Goal: Use online tool/utility: Utilize a website feature to perform a specific function

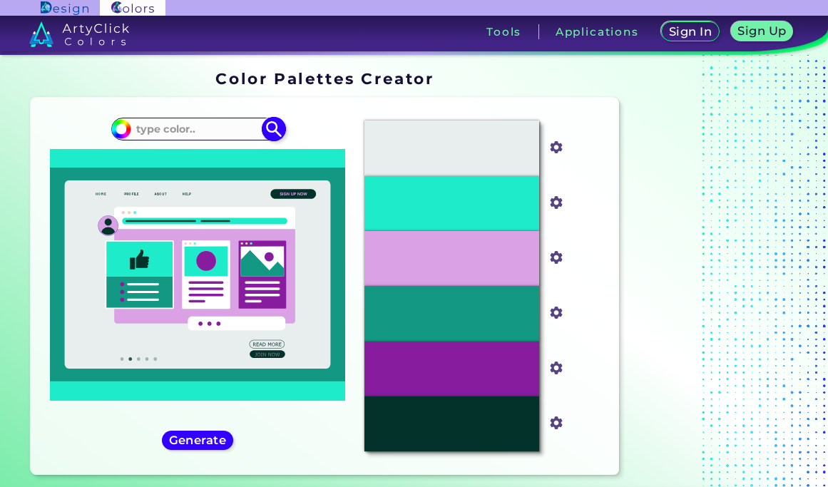
click at [205, 132] on input at bounding box center [197, 129] width 133 height 19
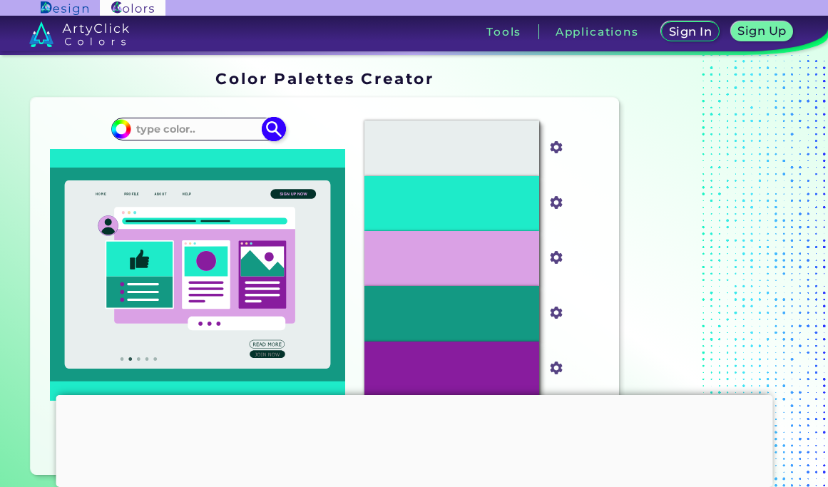
paste input "#BE985F"
type input "#BE985F"
type input "#be985f"
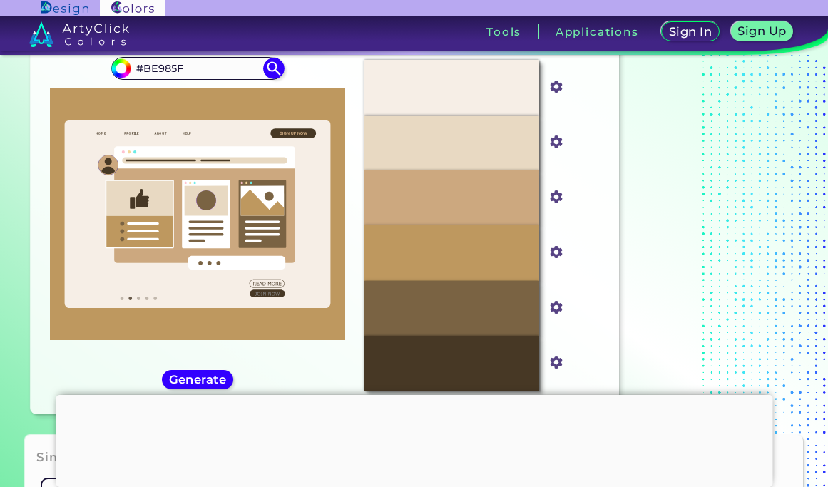
scroll to position [59, 0]
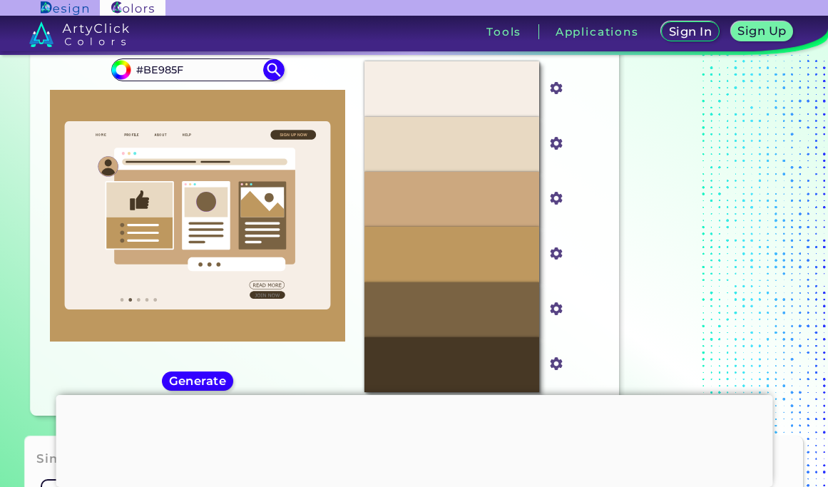
click at [412, 395] on div at bounding box center [414, 395] width 717 height 0
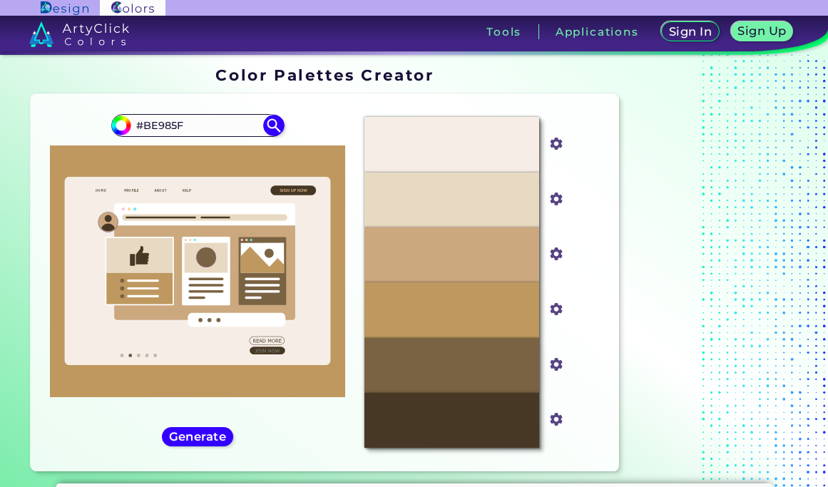
scroll to position [0, 0]
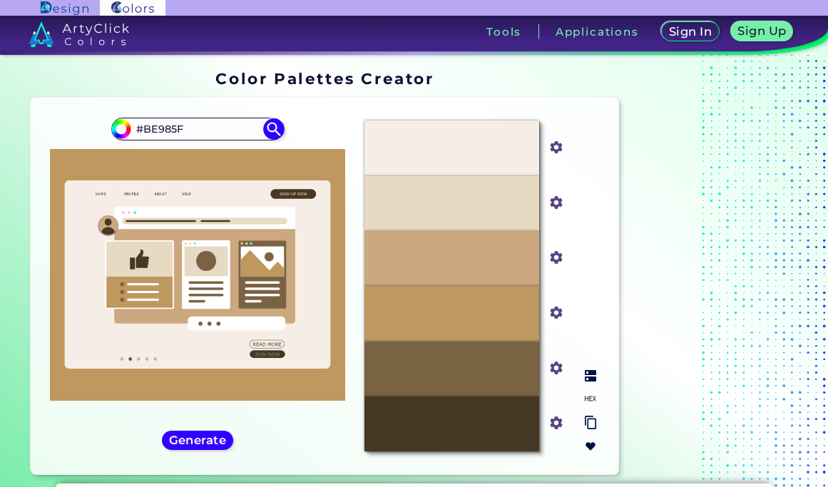
click at [590, 380] on img at bounding box center [590, 375] width 11 height 11
click at [589, 398] on img at bounding box center [590, 398] width 11 height 11
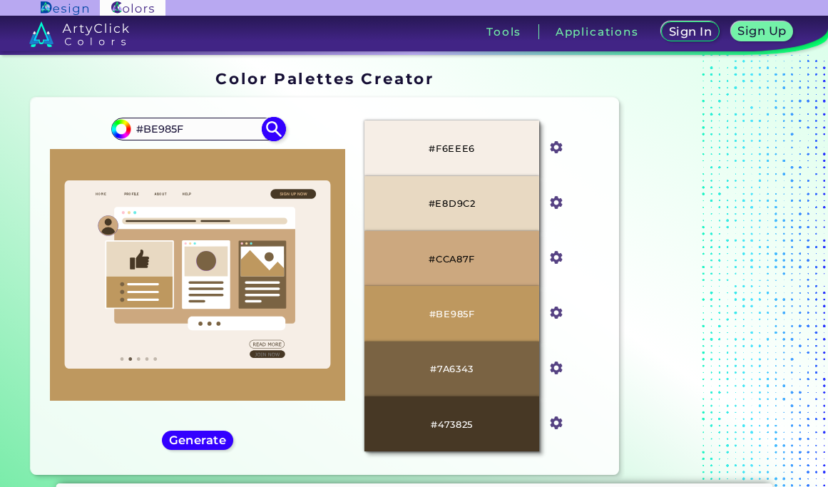
drag, startPoint x: 187, startPoint y: 127, endPoint x: 129, endPoint y: 126, distance: 57.8
click at [129, 126] on div "#be985f #BE985F" at bounding box center [197, 129] width 173 height 23
click at [653, 233] on section at bounding box center [714, 275] width 178 height 422
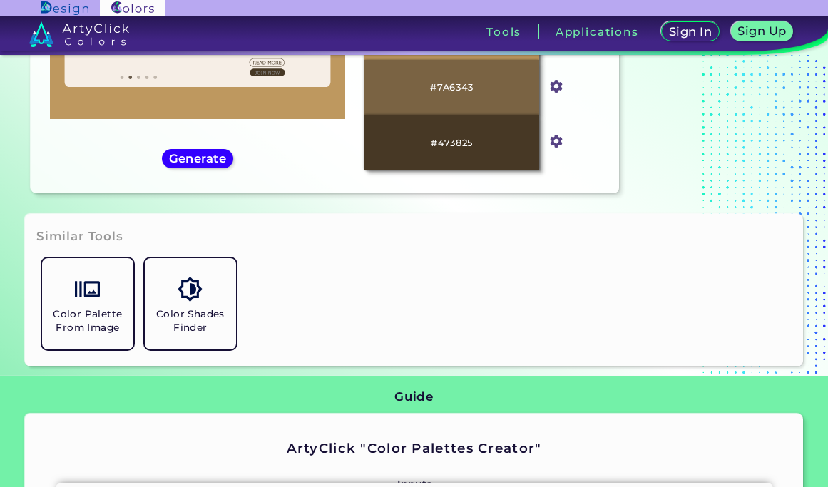
scroll to position [291, 0]
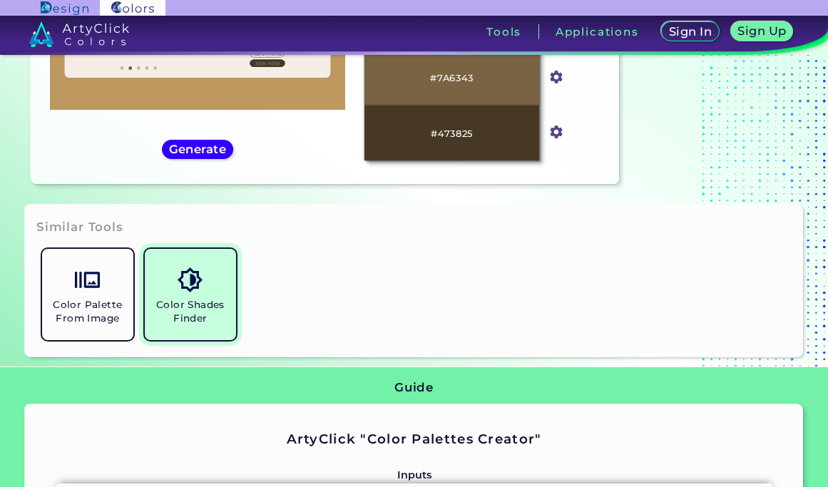
click at [190, 283] on img at bounding box center [190, 279] width 25 height 25
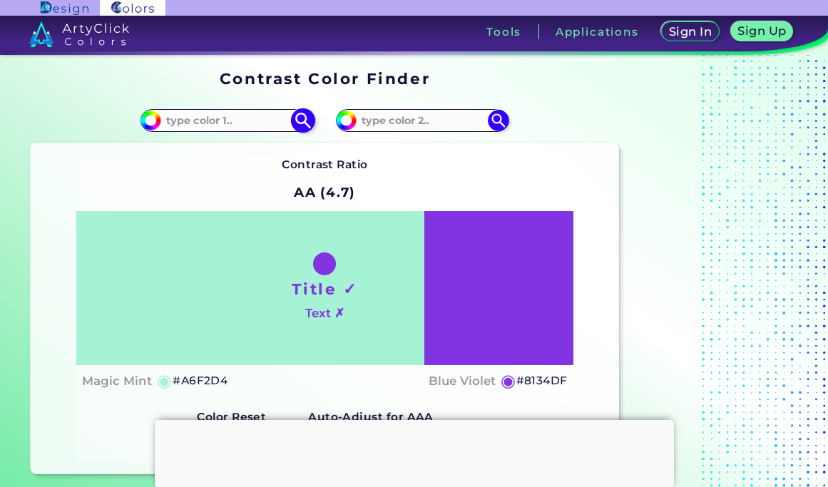
click at [212, 116] on input at bounding box center [227, 120] width 133 height 19
paste input "#BE985F"
type input "#BE985F"
click at [302, 119] on img at bounding box center [303, 120] width 25 height 25
type input "#be985f"
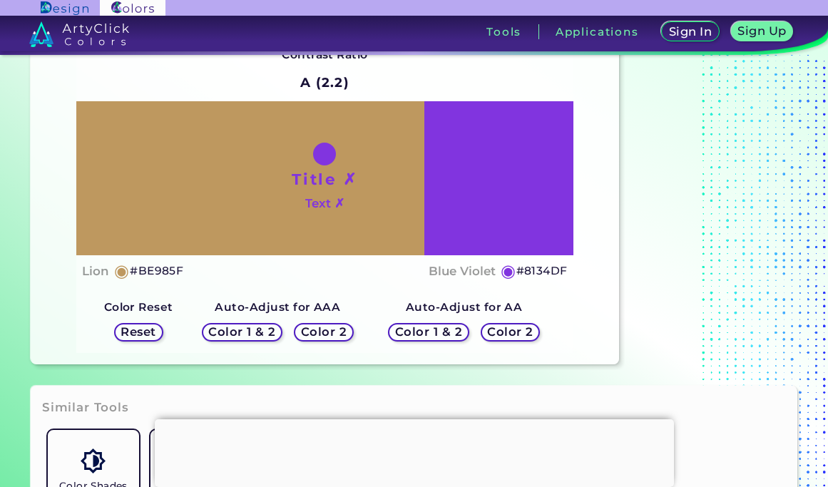
scroll to position [121, 0]
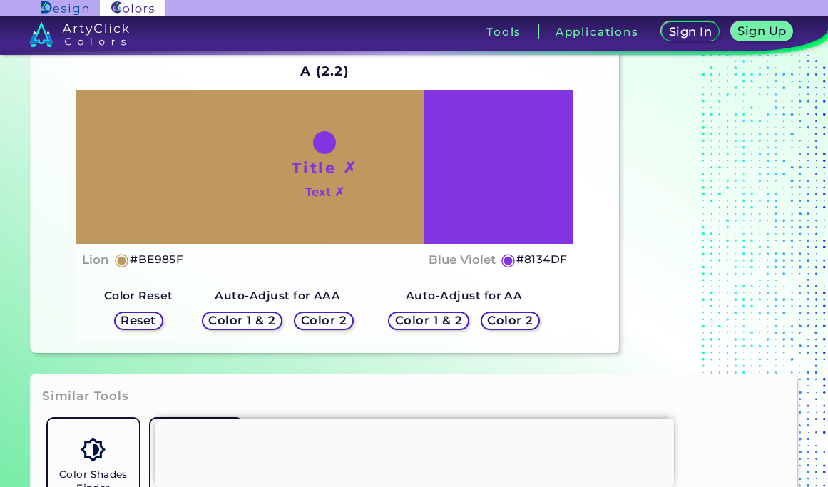
click at [239, 318] on h5 "Color 1 & 2" at bounding box center [242, 321] width 71 height 12
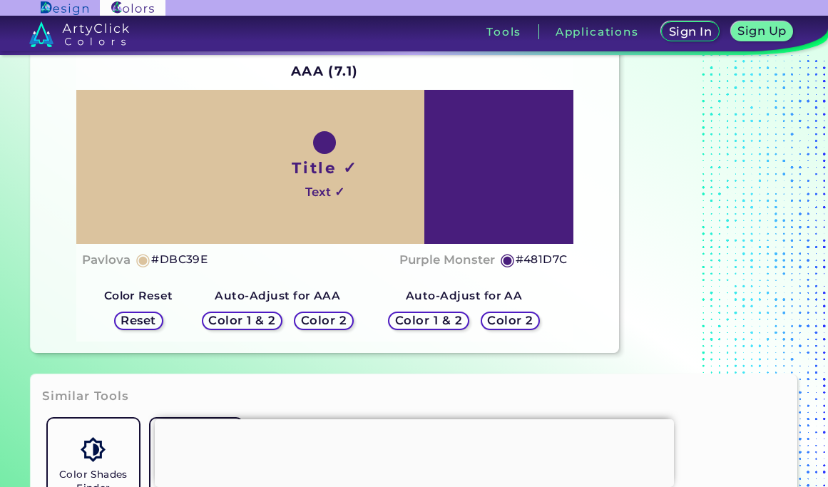
click at [147, 316] on h5 "Reset" at bounding box center [138, 320] width 35 height 11
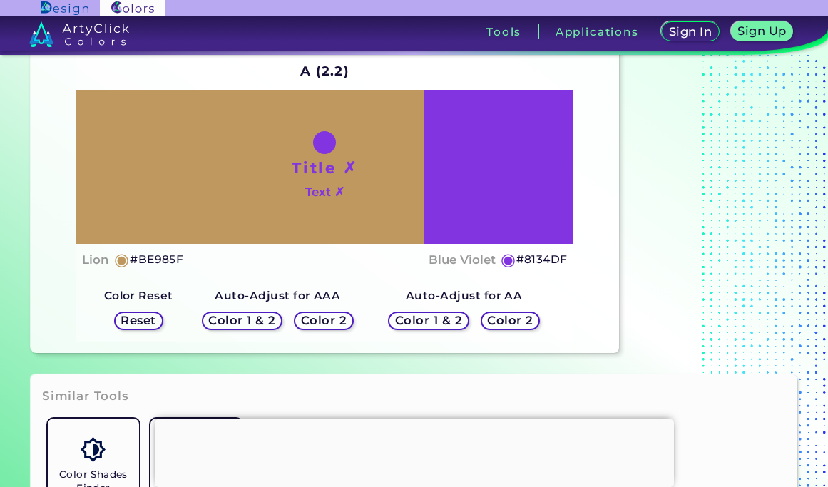
click at [336, 316] on h5 "Color 2" at bounding box center [324, 321] width 46 height 12
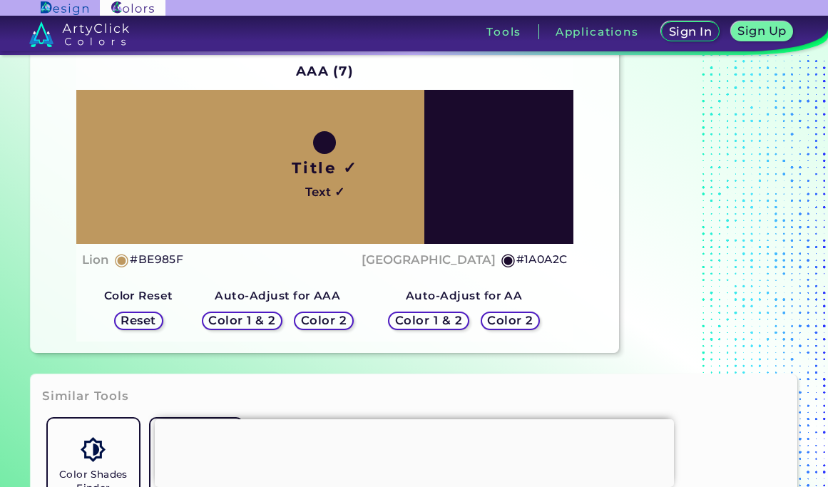
click at [429, 315] on h5 "Color 1 & 2" at bounding box center [428, 320] width 61 height 11
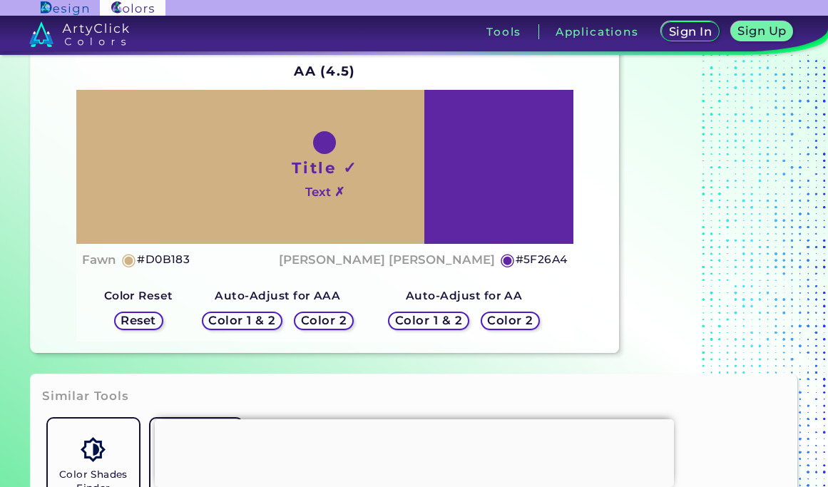
click at [504, 318] on h5 "Color 2" at bounding box center [510, 320] width 45 height 11
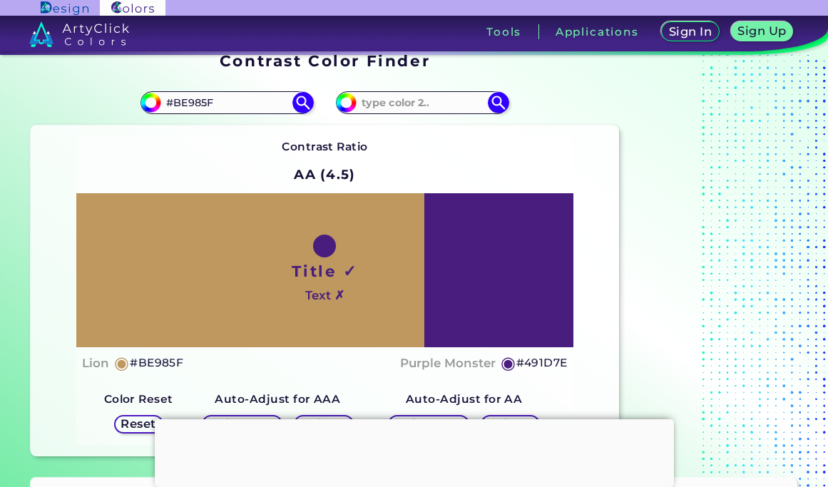
scroll to position [6, 0]
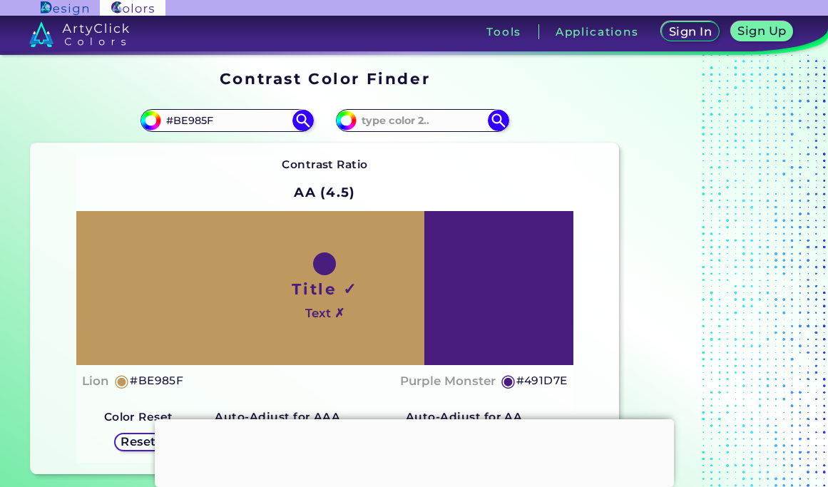
click at [412, 419] on div at bounding box center [414, 419] width 519 height 0
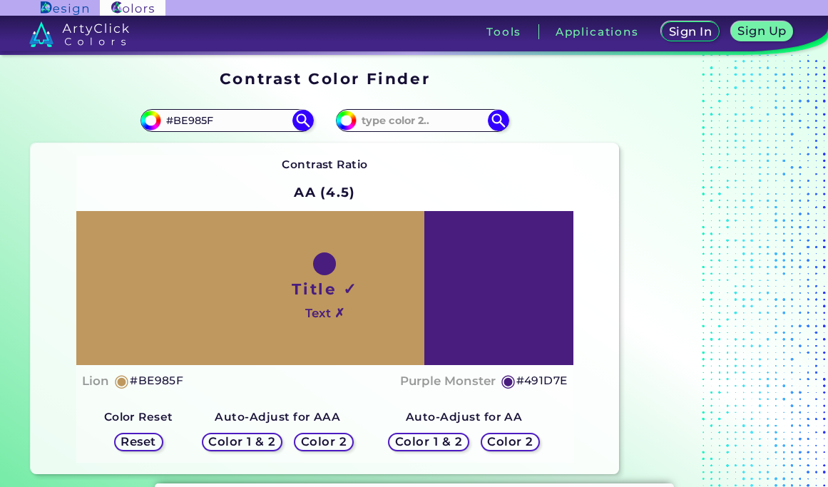
scroll to position [1, 0]
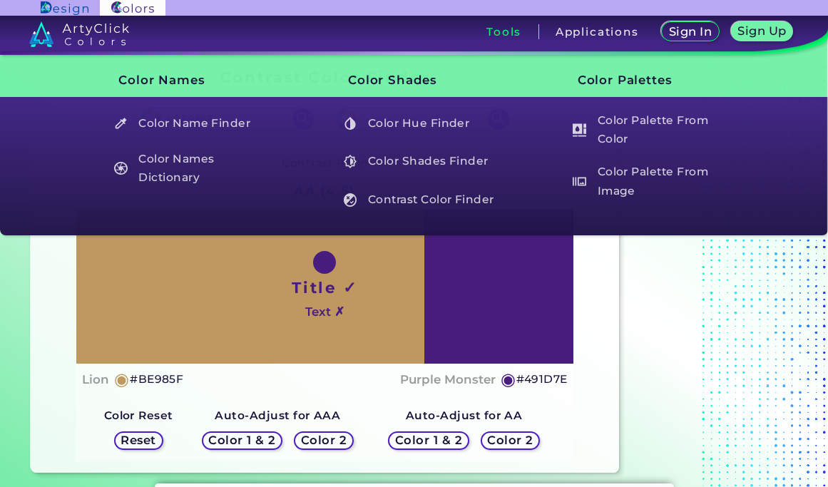
click at [496, 35] on h3 "Tools" at bounding box center [503, 31] width 35 height 11
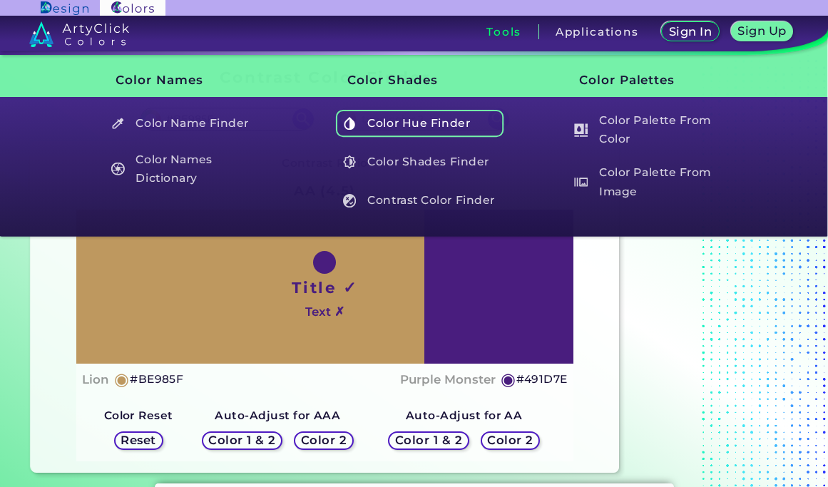
click at [448, 122] on h5 "Color Hue Finder" at bounding box center [420, 123] width 168 height 27
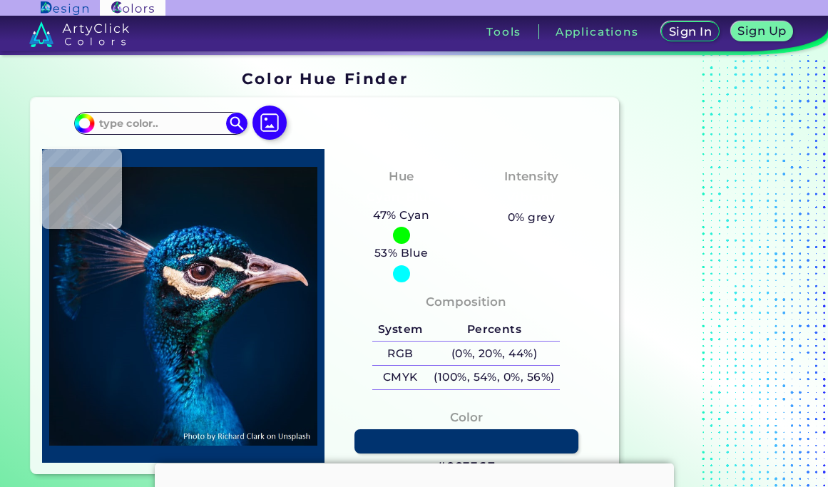
type input "#041118"
type input "#081319"
type input "#0a1117"
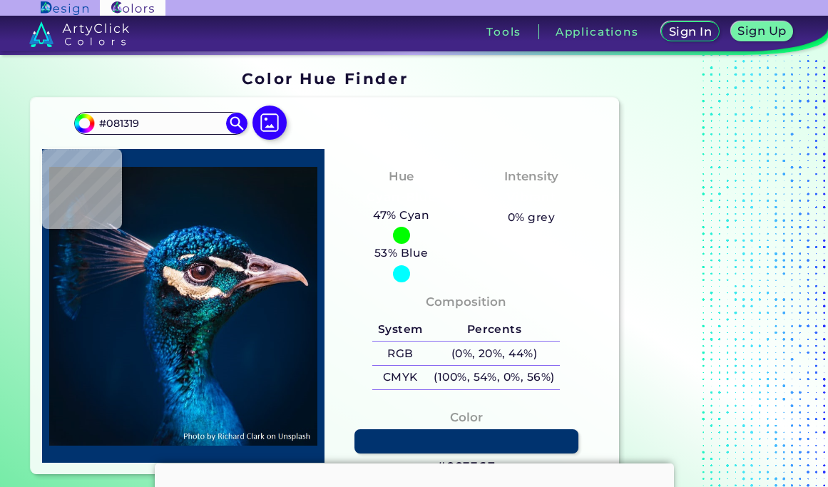
type input "#0A1117"
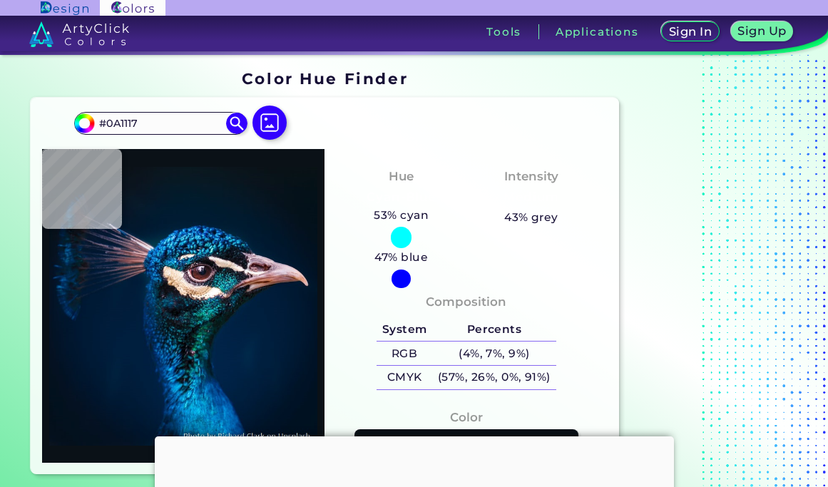
type input "#0a131a"
type input "#0A131A"
type input "#000000"
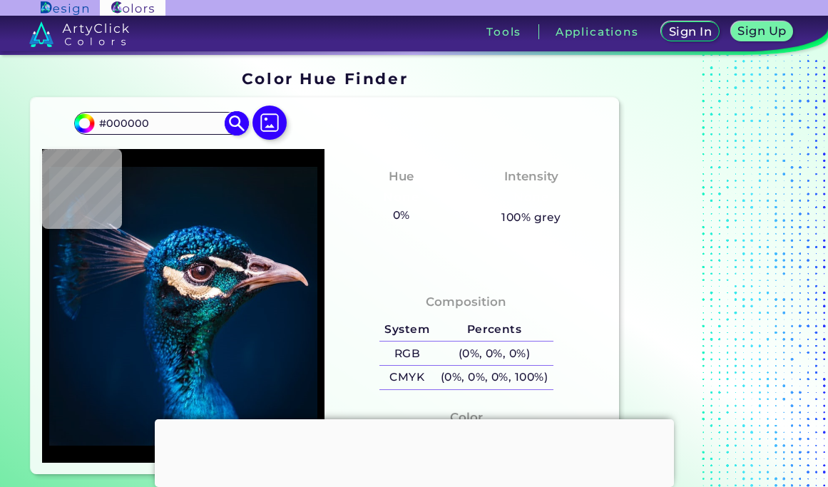
click at [155, 121] on input "#000000" at bounding box center [160, 123] width 133 height 19
paste input "#BE985F"
type input "#"
paste input "#BE985F"
type input "#BE985F"
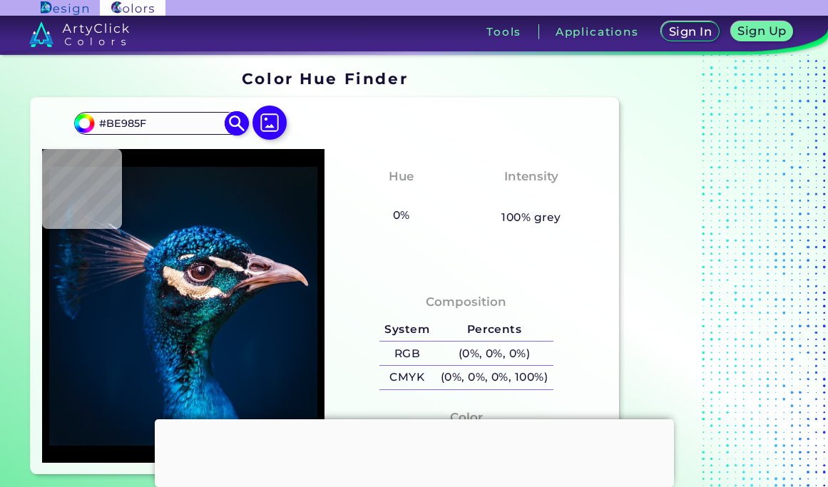
click at [237, 121] on img at bounding box center [236, 123] width 25 height 25
type input "#be985f"
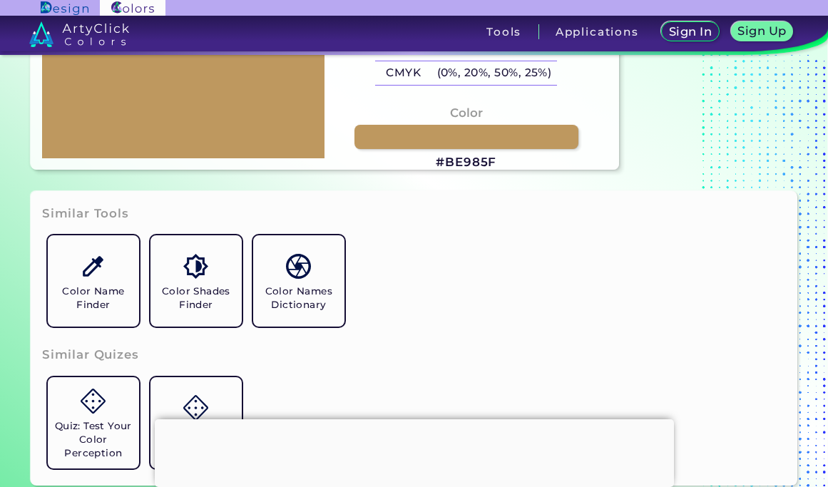
scroll to position [305, 0]
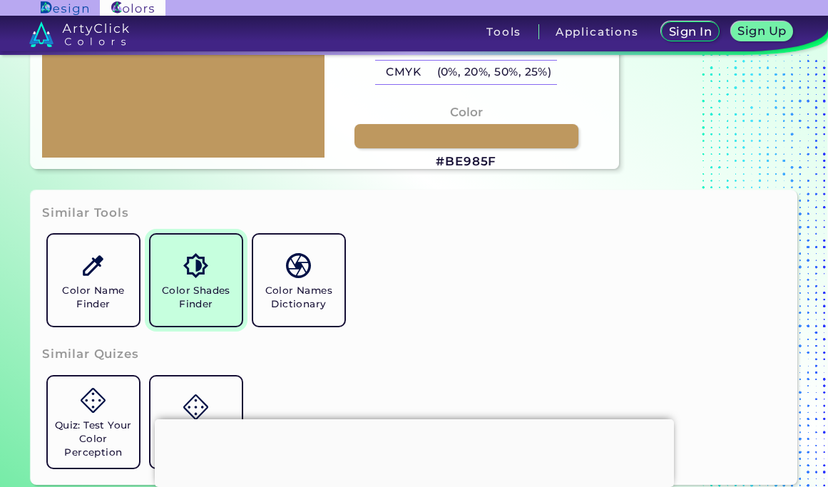
click at [200, 285] on h5 "Color Shades Finder" at bounding box center [196, 297] width 80 height 27
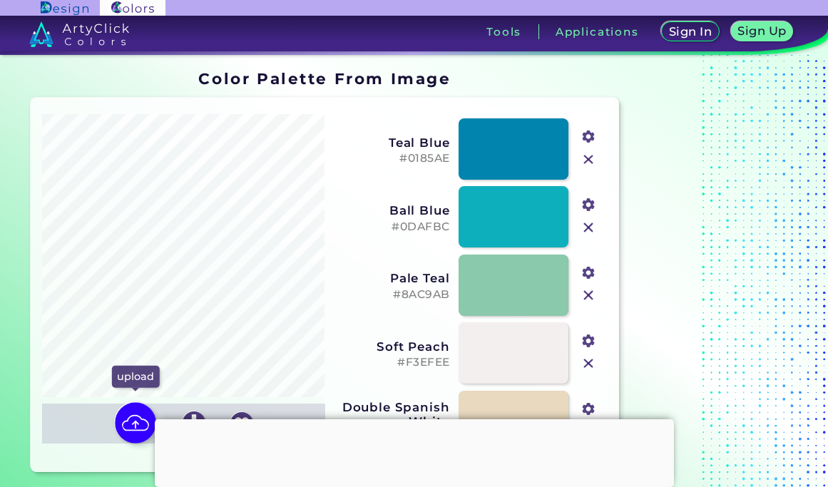
click at [133, 424] on img at bounding box center [135, 422] width 41 height 41
click at [0, 0] on input "file" at bounding box center [0, 0] width 0 height 0
type input "#282a35"
type input "#e3eaf8"
type input "#71685d"
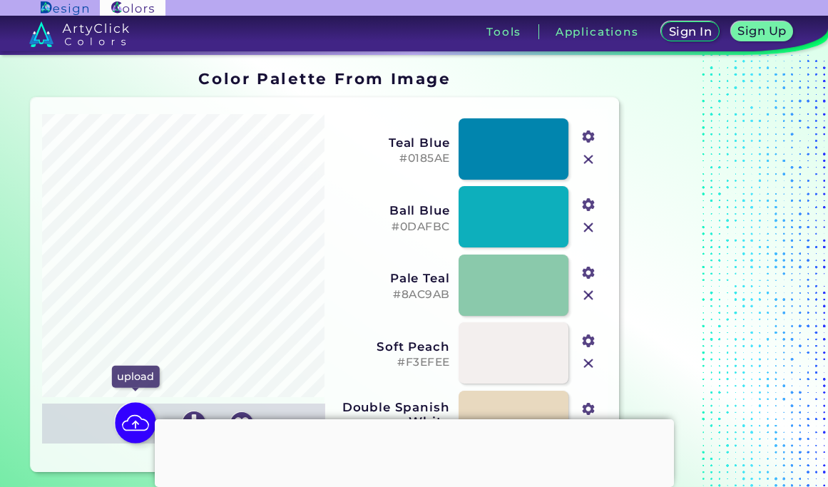
type input "#c2d8f8"
type input "#a79fb0"
type input "#bfb8b6"
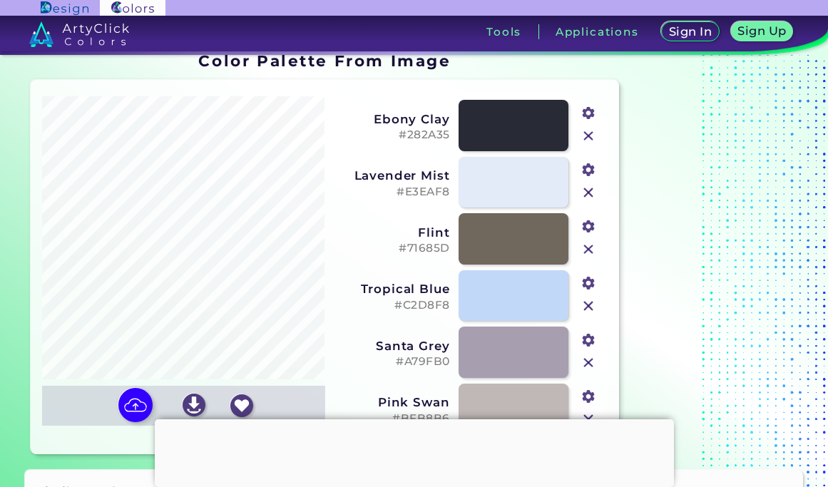
scroll to position [39, 0]
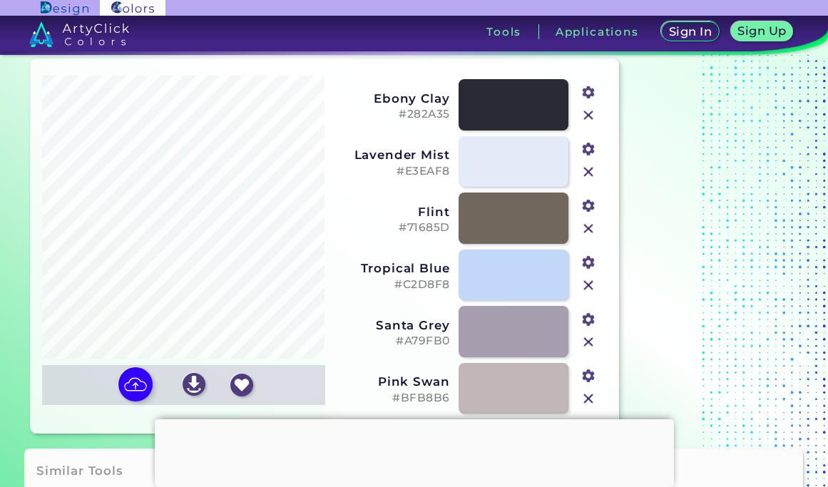
click at [409, 419] on div at bounding box center [414, 419] width 519 height 0
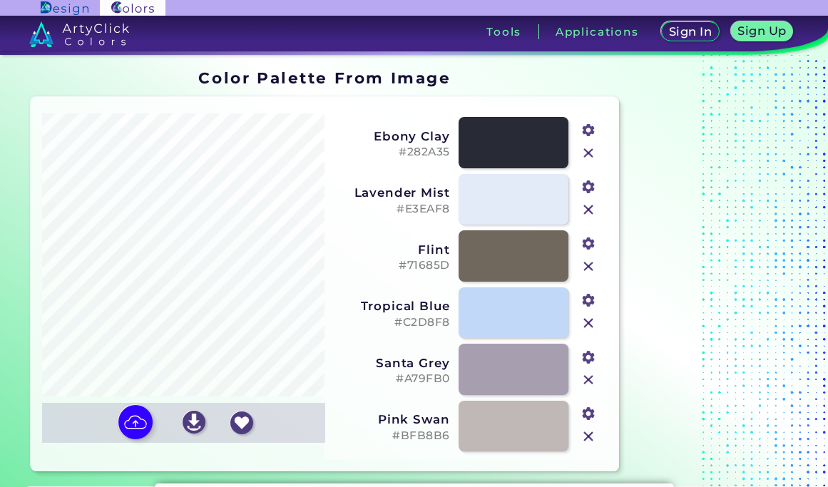
scroll to position [4, 0]
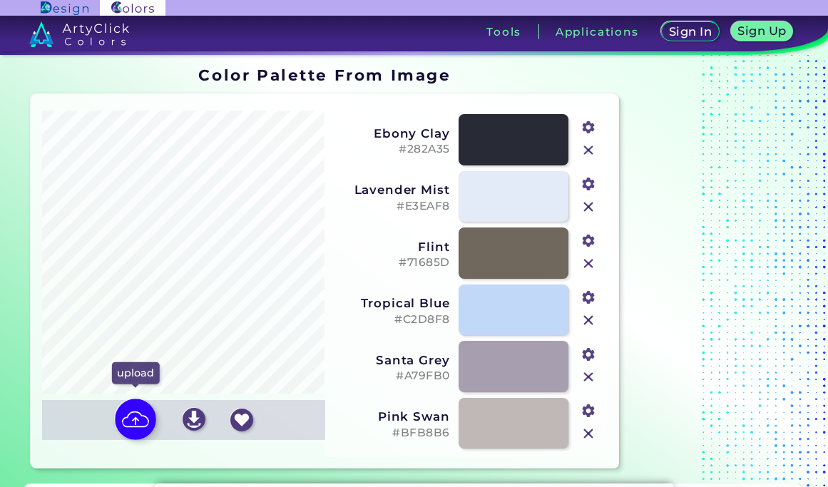
click at [138, 418] on img at bounding box center [135, 419] width 41 height 41
click at [0, 0] on input "file" at bounding box center [0, 0] width 0 height 0
type input "#2f303d"
type input "#75685d"
type input "#ae948c"
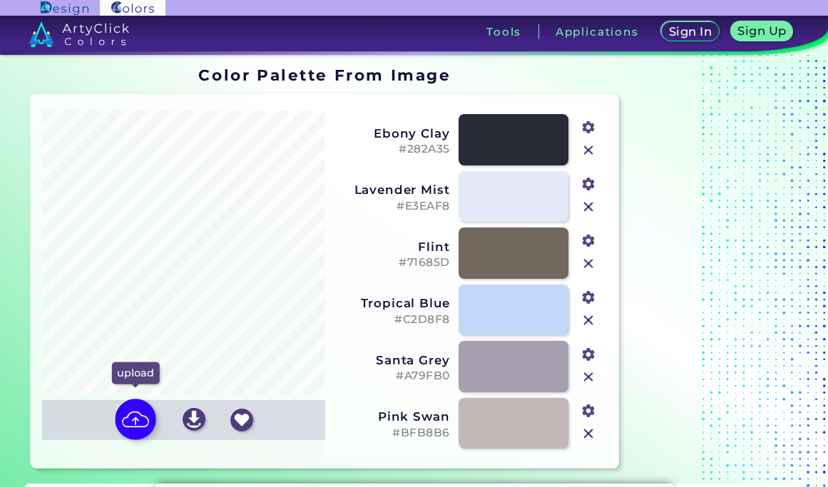
type input "#d1bbb6"
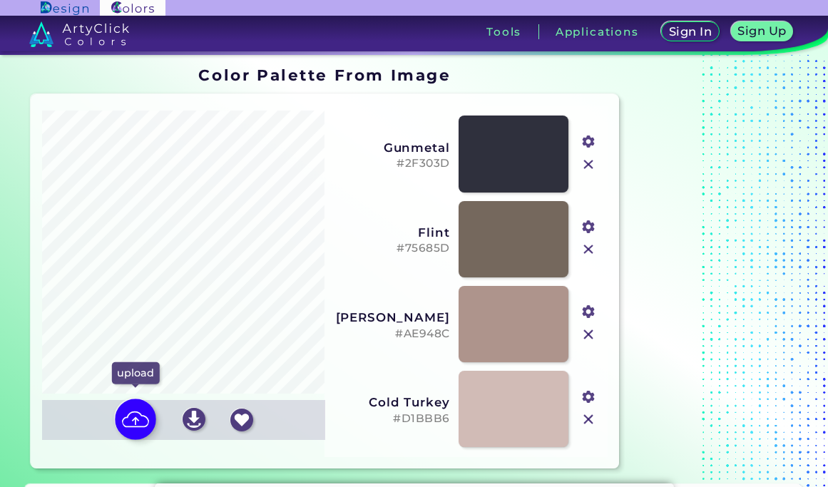
click at [131, 420] on img at bounding box center [135, 419] width 41 height 41
click at [0, 0] on input "file" at bounding box center [0, 0] width 0 height 0
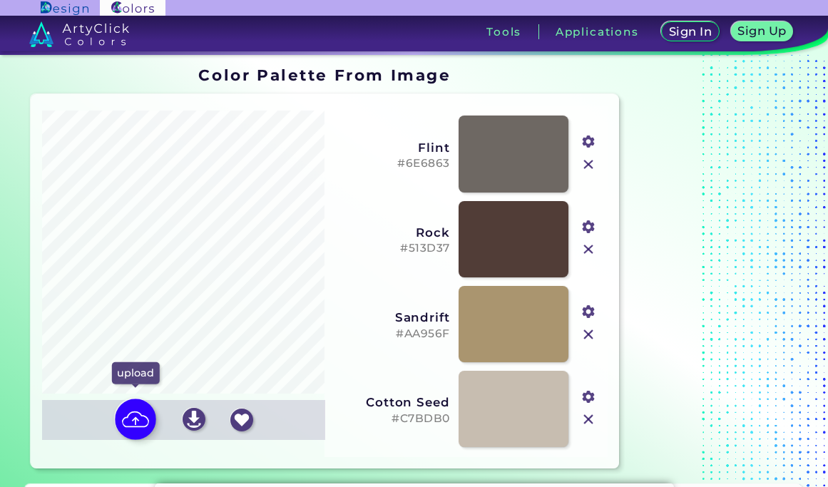
type input "#6e6863"
type input "#513d37"
type input "#aa956f"
type input "#c7bdb0"
click at [420, 336] on h5 "#AA956F" at bounding box center [392, 334] width 116 height 14
